Goal: Task Accomplishment & Management: Complete application form

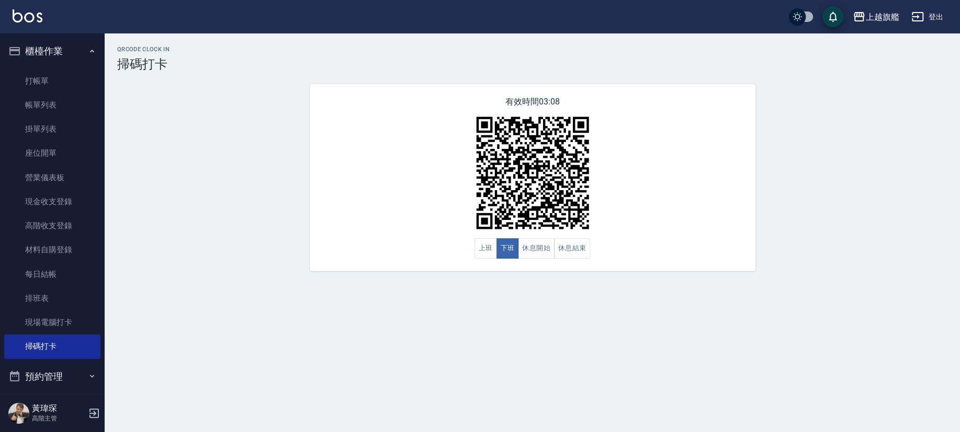
scroll to position [63, 0]
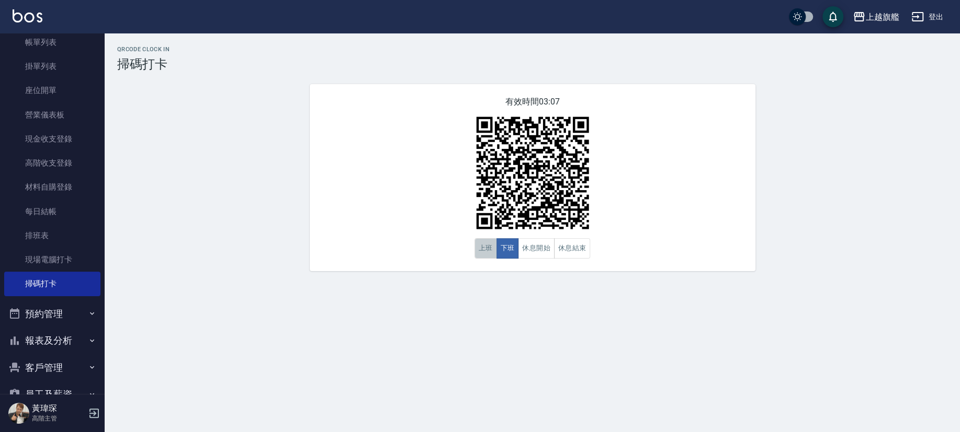
click at [486, 254] on button "上班" at bounding box center [485, 248] width 22 height 20
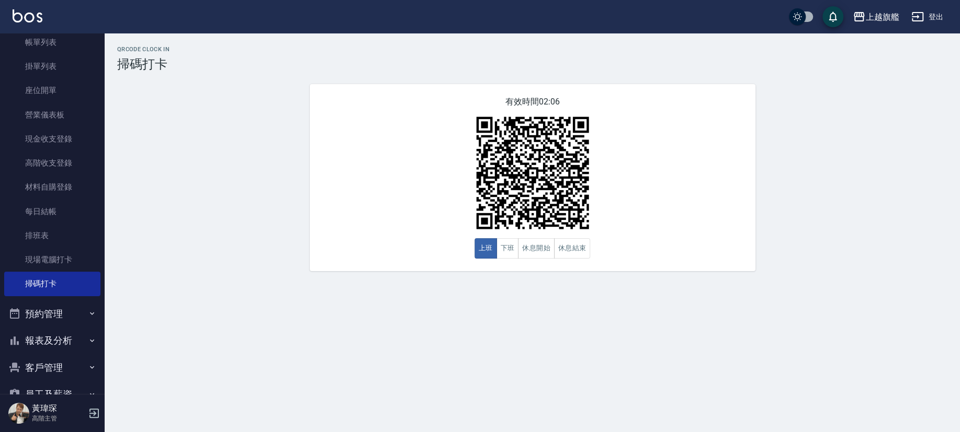
drag, startPoint x: 280, startPoint y: 179, endPoint x: 261, endPoint y: 167, distance: 21.9
click at [276, 175] on div "QRcode Clock In 掃碼打卡 有效時間 02:06 上班 下班 休息開始 休息結束" at bounding box center [532, 158] width 855 height 225
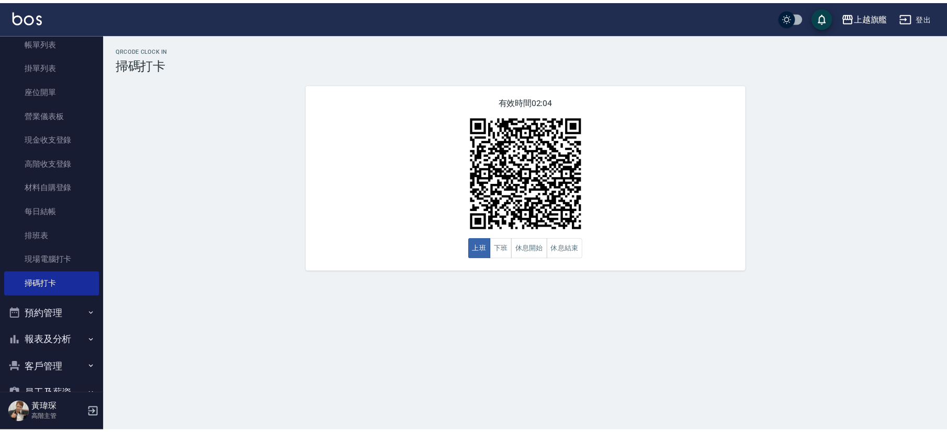
scroll to position [0, 0]
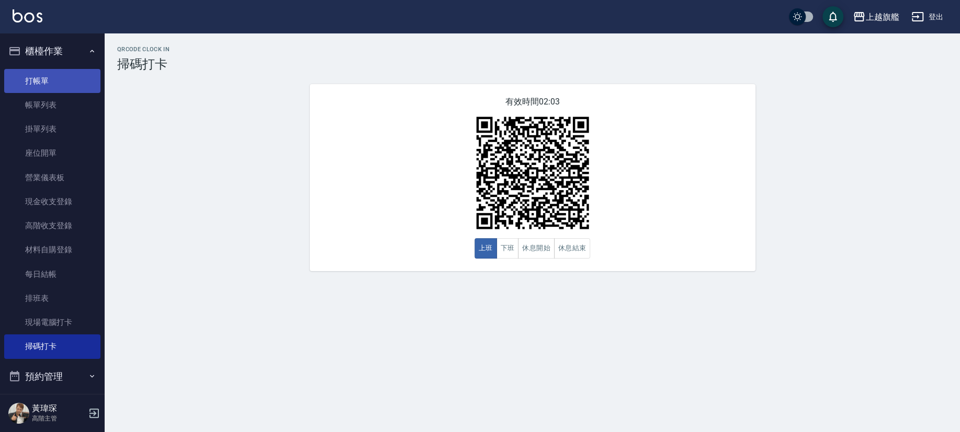
click at [38, 81] on link "打帳單" at bounding box center [52, 81] width 96 height 24
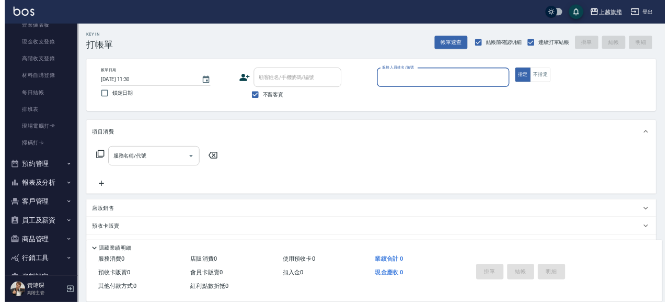
scroll to position [151, 0]
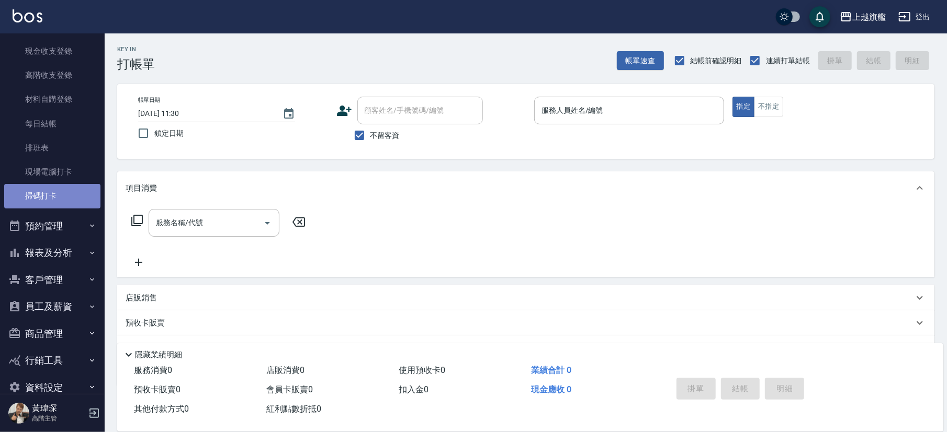
click at [54, 198] on link "掃碼打卡" at bounding box center [52, 196] width 96 height 24
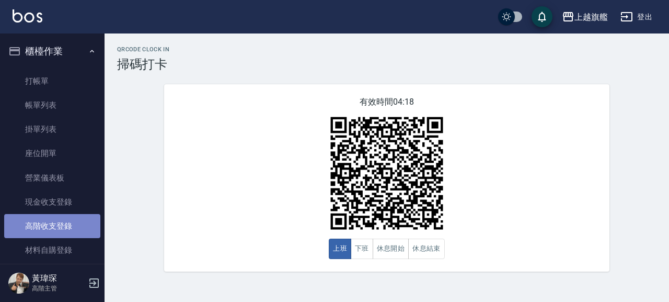
click at [75, 215] on link "高階收支登錄" at bounding box center [52, 226] width 96 height 24
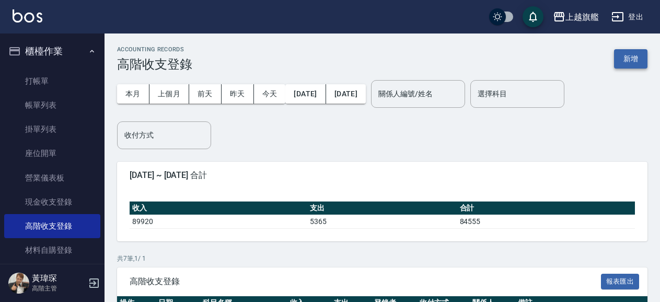
click at [641, 66] on button "新增" at bounding box center [630, 58] width 33 height 19
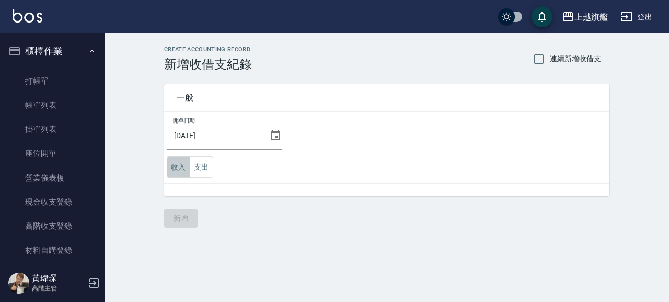
click at [187, 162] on button "收入" at bounding box center [179, 166] width 24 height 21
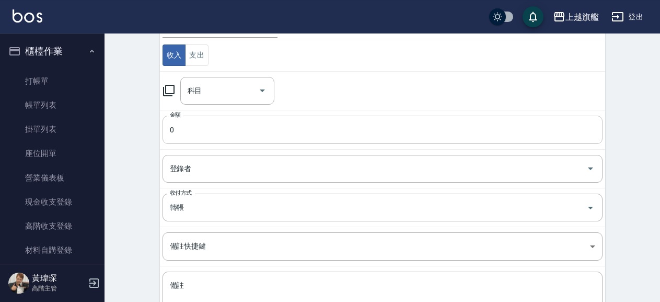
scroll to position [113, 0]
click at [208, 93] on input "科目" at bounding box center [219, 90] width 69 height 18
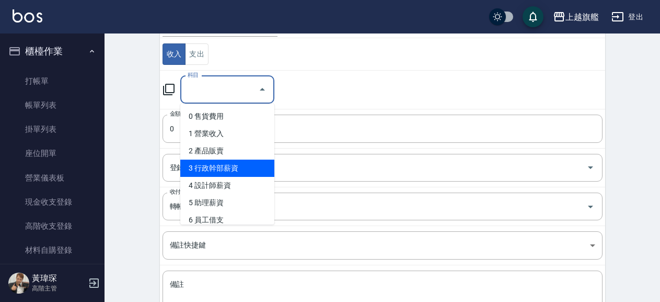
click at [245, 167] on li "3 行政幹部薪資" at bounding box center [227, 167] width 94 height 17
type input "3 行政幹部薪資"
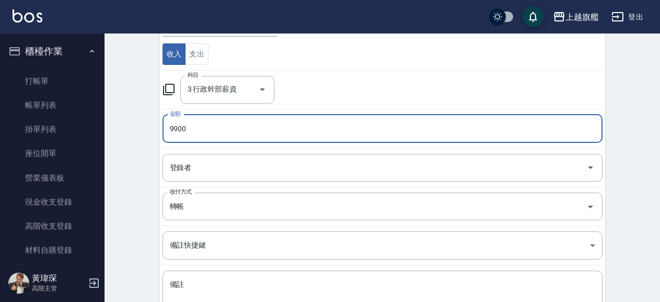
type input "9900"
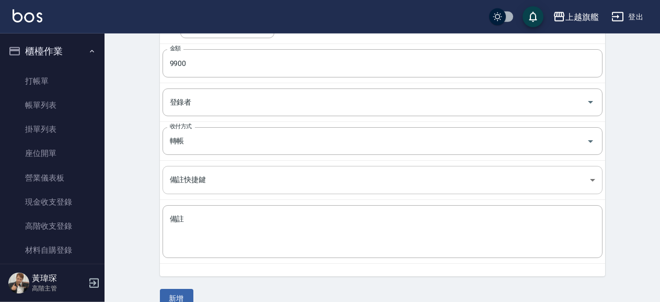
scroll to position [197, 0]
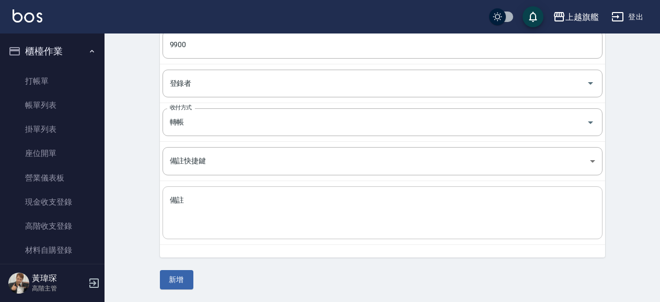
click at [248, 208] on textarea "備註" at bounding box center [383, 213] width 426 height 36
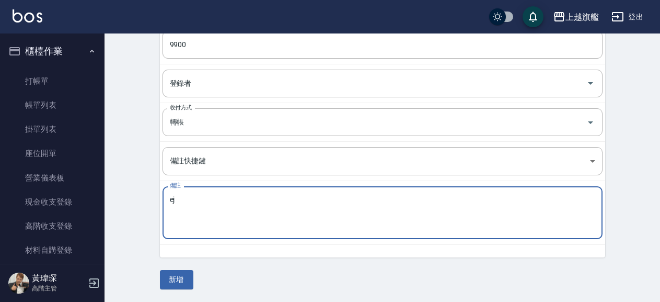
type textarea "e"
type textarea "每"
click at [190, 201] on textarea "公益3000 嘉義6000 支援600" at bounding box center [383, 213] width 426 height 36
type textarea "公益3300 嘉義6000 支援600"
click at [173, 275] on button "新增" at bounding box center [176, 279] width 33 height 19
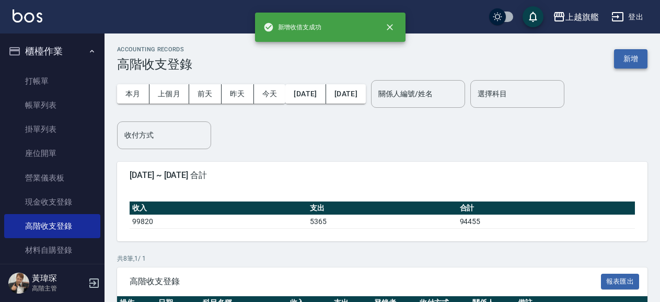
click at [622, 51] on button "新增" at bounding box center [630, 58] width 33 height 19
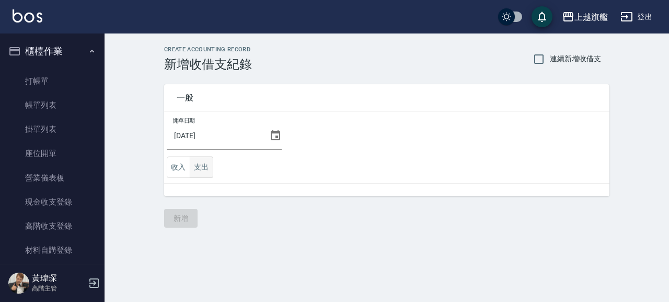
click at [190, 170] on button "支出" at bounding box center [202, 166] width 24 height 21
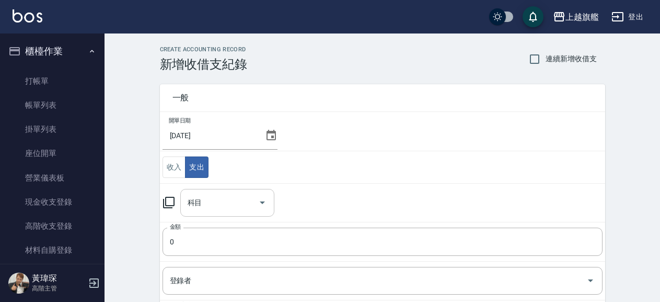
click at [215, 202] on input "科目" at bounding box center [219, 202] width 69 height 18
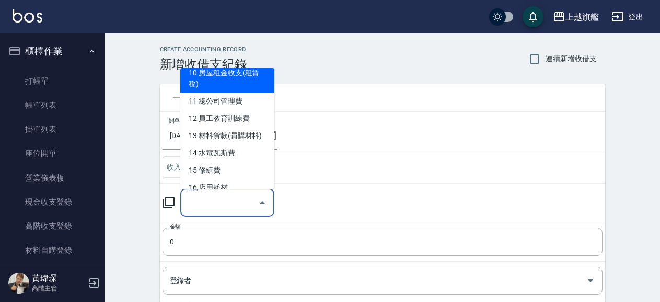
scroll to position [213, 0]
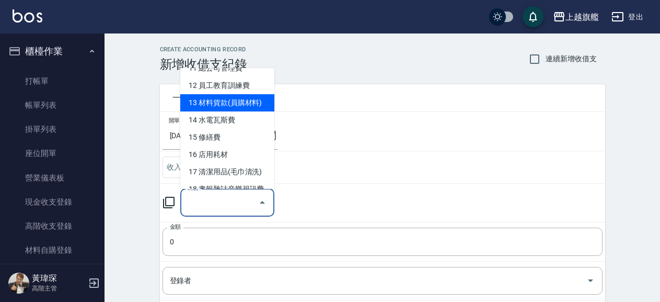
click at [253, 104] on li "13 材料貨款(員購材料)" at bounding box center [227, 102] width 94 height 17
type input "13 材料貨款(員購材料)"
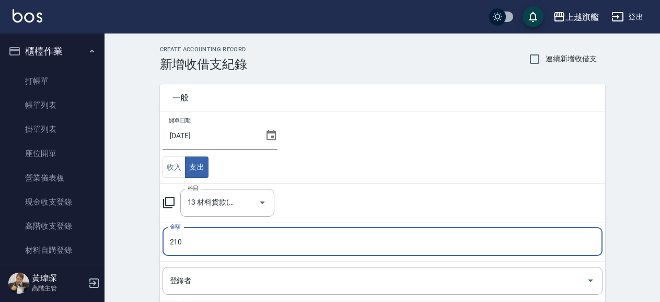
type input "210"
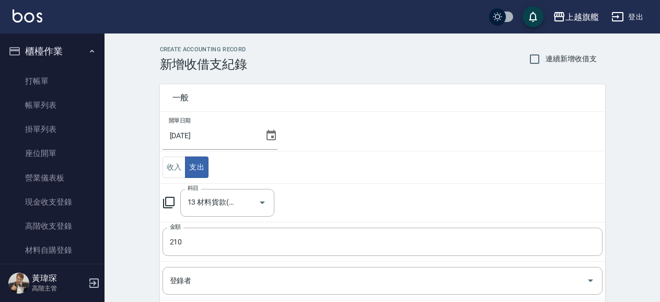
scroll to position [197, 0]
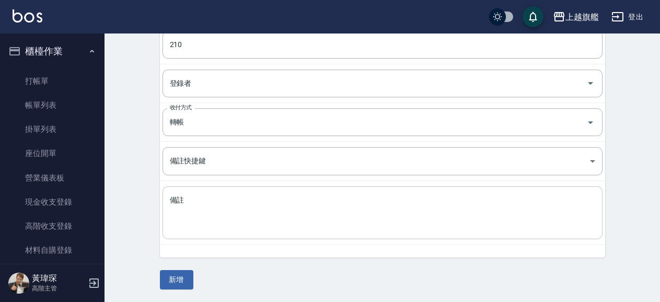
click at [240, 226] on textarea "備註" at bounding box center [383, 213] width 426 height 36
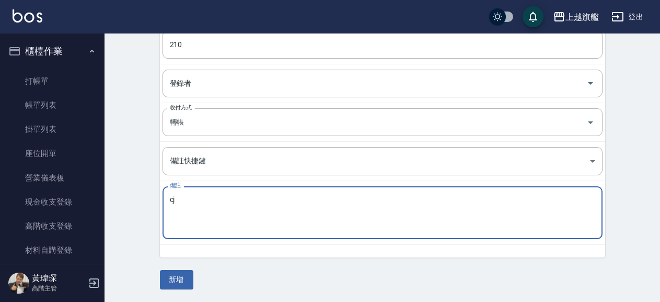
type textarea "c"
type textarea "紅帳單"
click at [183, 280] on button "新增" at bounding box center [176, 279] width 33 height 19
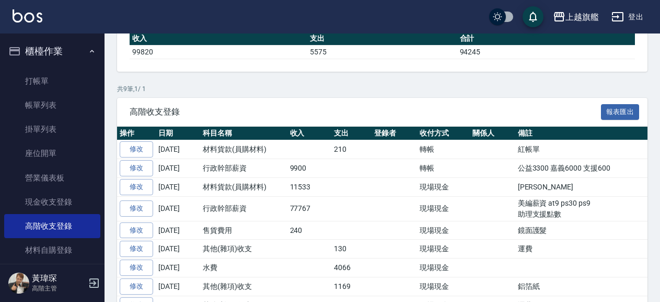
scroll to position [56, 0]
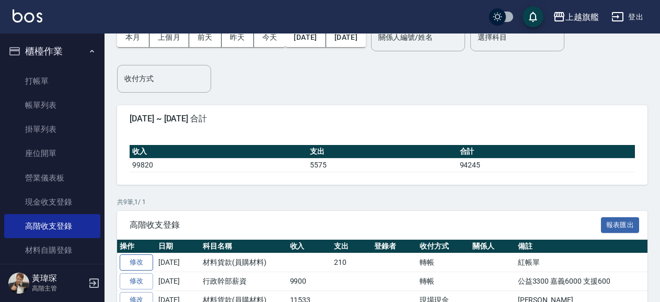
click at [144, 259] on link "修改" at bounding box center [136, 262] width 33 height 16
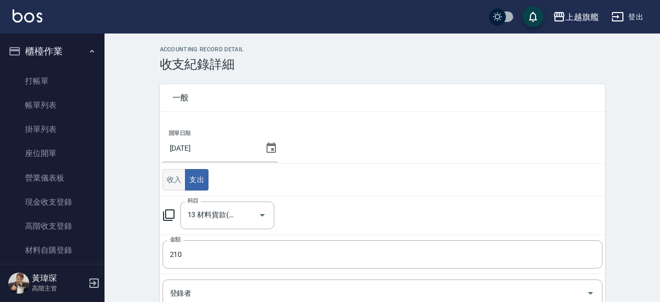
click at [176, 187] on button "收入" at bounding box center [175, 179] width 24 height 21
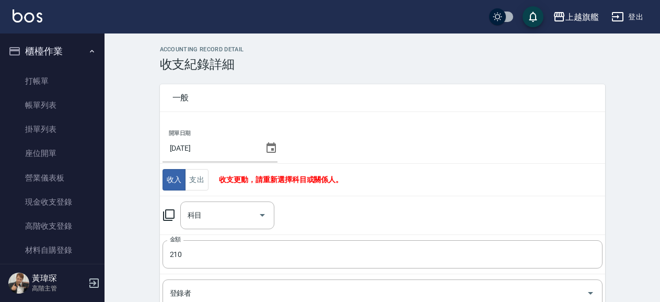
click at [374, 167] on td "收入 支出 收支更動，請重新選擇科目或關係人。" at bounding box center [383, 180] width 446 height 32
click at [228, 215] on input "科目" at bounding box center [219, 215] width 69 height 18
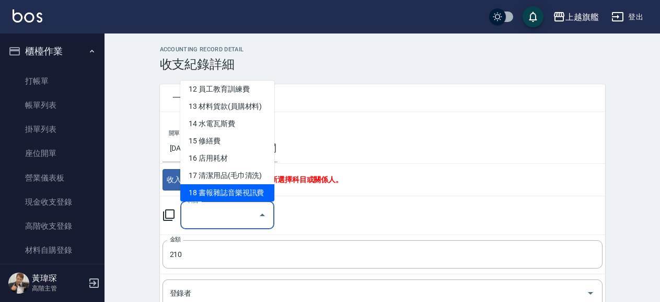
scroll to position [213, 0]
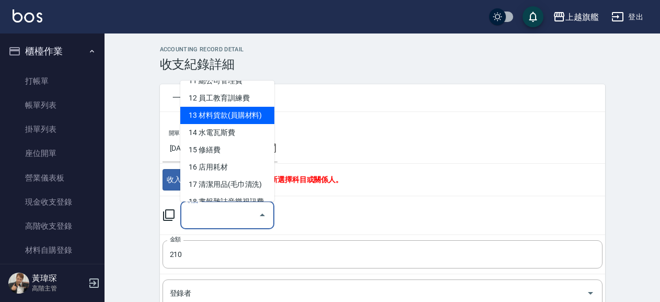
click at [251, 119] on li "13 材料貨款(員購材料)" at bounding box center [227, 115] width 94 height 17
type input "13 材料貨款(員購材料)"
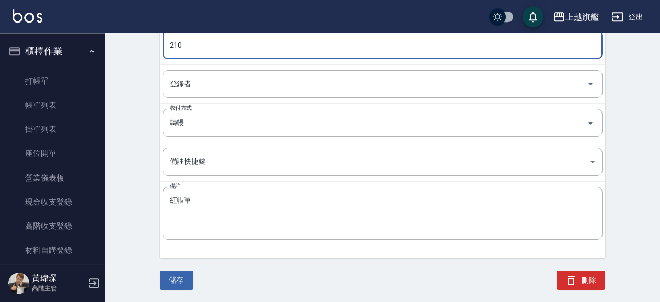
scroll to position [210, 0]
click at [185, 277] on button "儲存" at bounding box center [176, 279] width 33 height 19
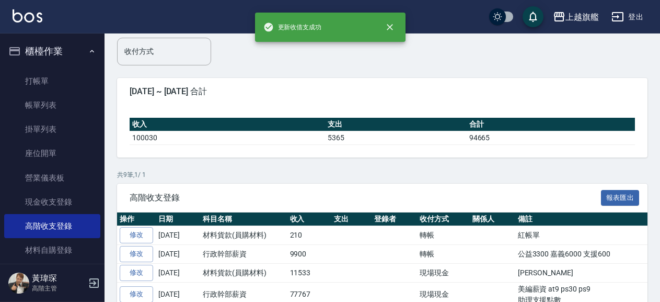
scroll to position [169, 0]
